Goal: Find specific page/section: Find specific page/section

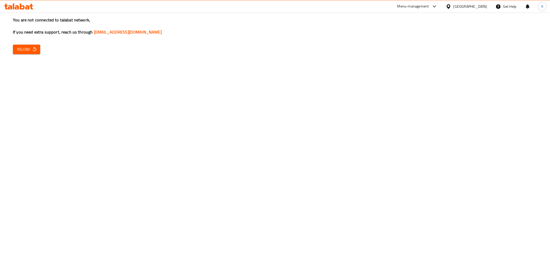
click at [32, 51] on icon "button" at bounding box center [34, 49] width 5 height 5
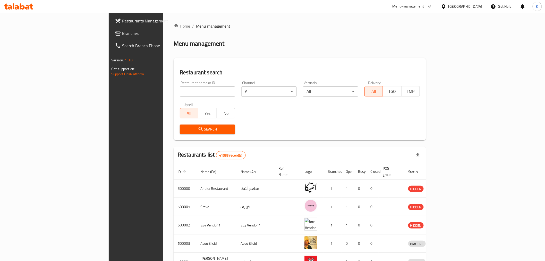
click at [180, 89] on input "search" at bounding box center [207, 91] width 55 height 10
paste input "TASTE HUB"
type input "TASTE HUB"
click at [180, 133] on button "Search" at bounding box center [207, 129] width 55 height 10
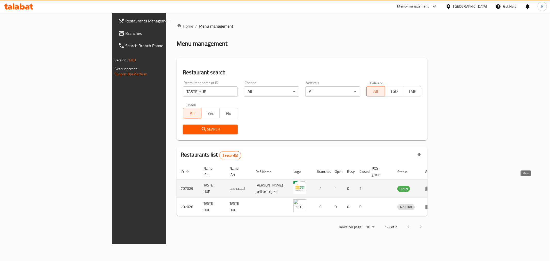
click at [431, 185] on icon "enhanced table" at bounding box center [428, 188] width 6 height 6
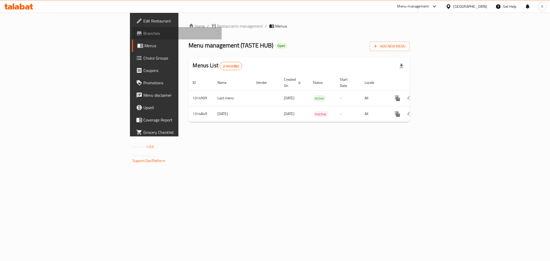
click at [143, 35] on span "Branches" at bounding box center [180, 33] width 74 height 6
